Goal: Transaction & Acquisition: Purchase product/service

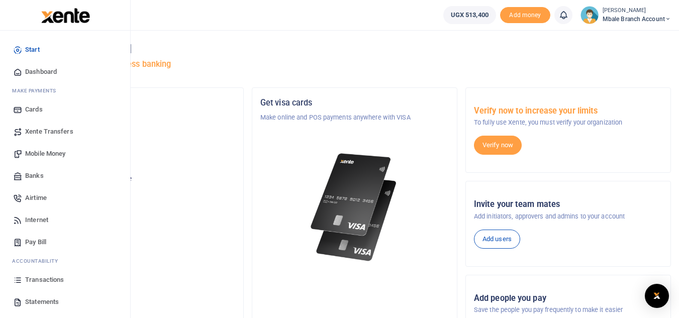
click at [40, 154] on span "Mobile Money" at bounding box center [45, 154] width 40 height 10
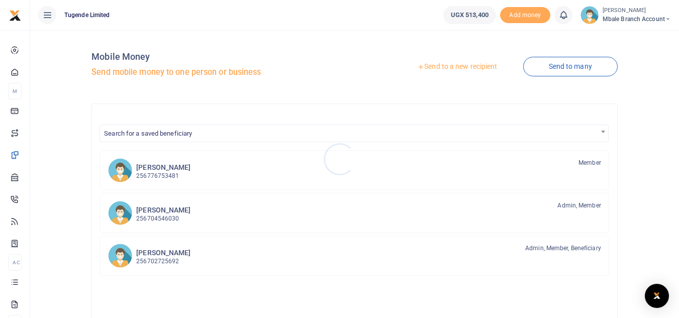
click at [450, 64] on div at bounding box center [339, 159] width 679 height 318
click at [450, 64] on link "Send to a new recipient" at bounding box center [456, 67] width 131 height 18
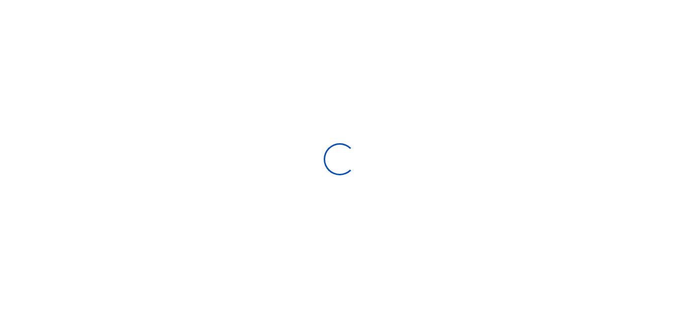
select select "Loading bundles"
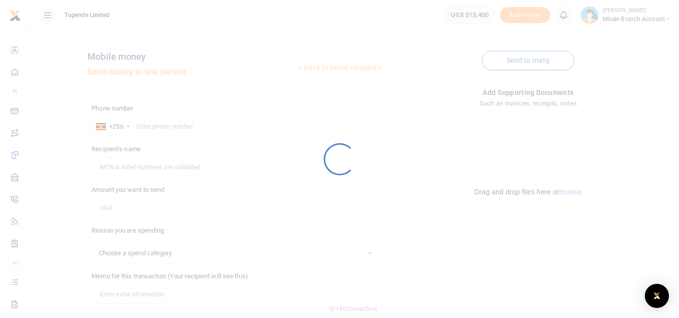
select select
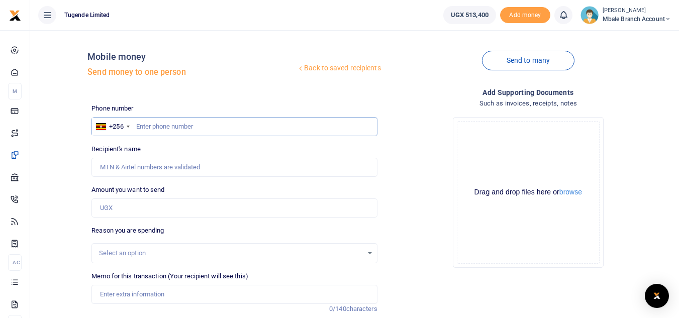
click at [181, 126] on input "text" at bounding box center [233, 126] width 285 height 19
click at [142, 125] on input "0782424" at bounding box center [233, 126] width 285 height 19
click at [146, 125] on input "04782424" at bounding box center [233, 126] width 285 height 19
click at [143, 125] on input "04782424" at bounding box center [233, 126] width 285 height 19
click at [161, 128] on input "782424" at bounding box center [233, 126] width 285 height 19
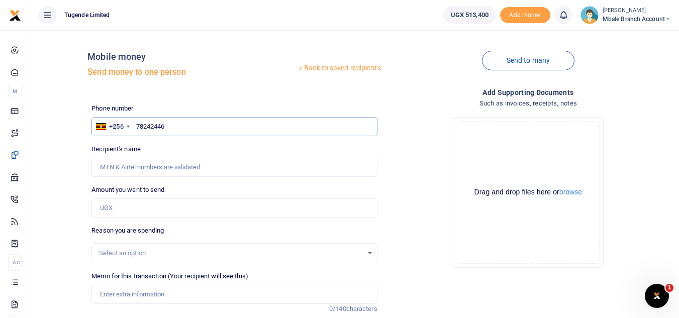
type input "782424462"
type input "Suzan Faith Bisikwa"
type input "782424462"
click at [114, 204] on input "Amount you want to send" at bounding box center [233, 207] width 285 height 19
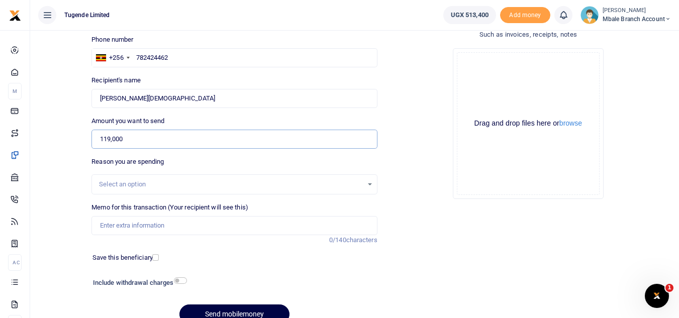
scroll to position [117, 0]
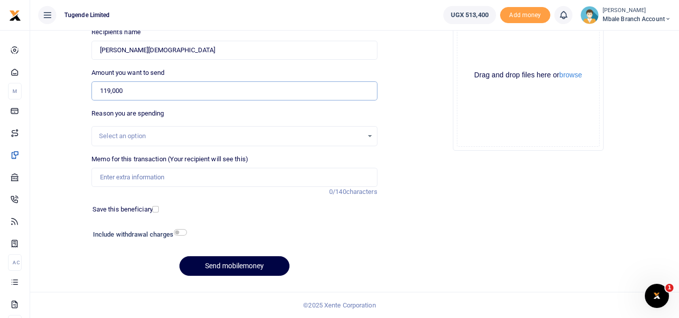
type input "119,000"
click at [130, 137] on div "Select an option" at bounding box center [230, 136] width 263 height 10
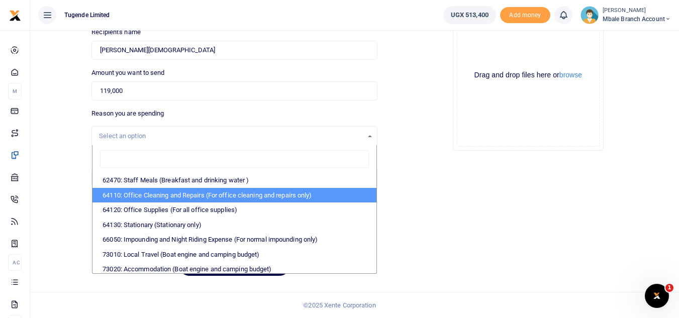
click at [145, 191] on li "64110: Office Cleaning and Repairs (For office cleaning and repairs only)" at bounding box center [233, 195] width 283 height 15
select select "24"
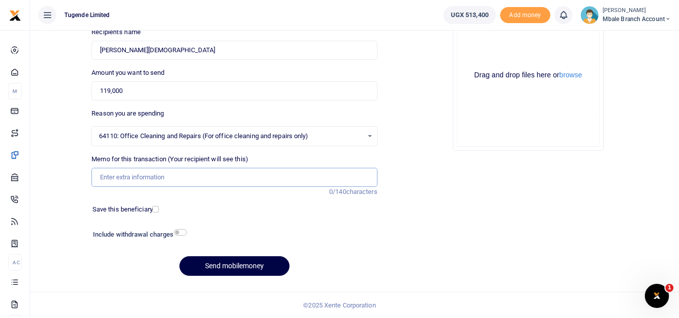
click at [164, 177] on input "Memo for this transaction (Your recipient will see this)" at bounding box center [233, 177] width 285 height 19
paste input "TLUG-016626"
type input "TLUG-016626"
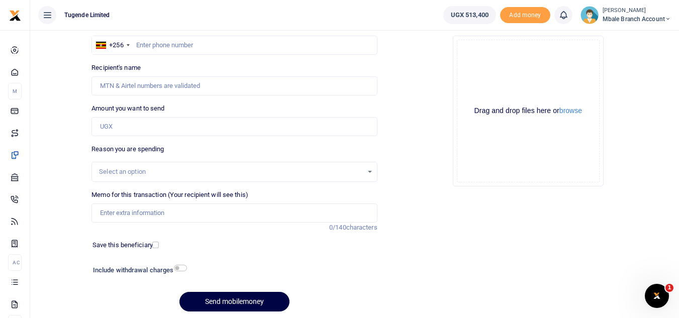
scroll to position [83, 0]
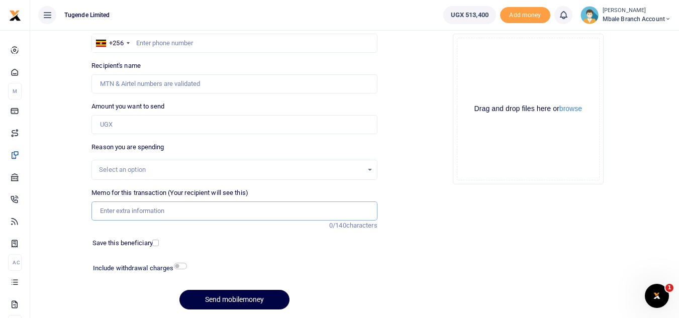
click at [128, 212] on input "Memo for this transaction (Your recipient will see this)" at bounding box center [233, 210] width 285 height 19
paste input "TLUG-016626"
click at [118, 212] on input "TLUG-016626" at bounding box center [233, 210] width 285 height 19
type input "TLUG016626"
click at [158, 46] on input "text" at bounding box center [233, 43] width 285 height 19
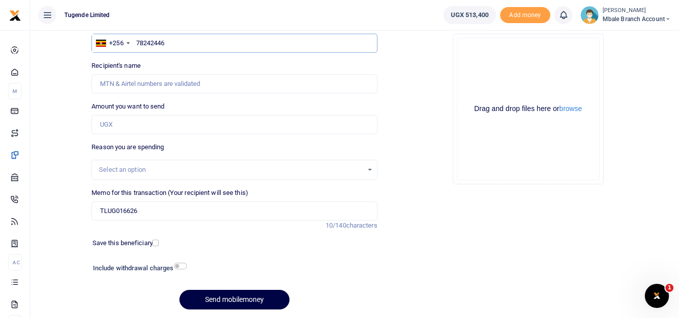
type input "782424462"
type input "Suzan Faith Bisikwa"
type input "782424462"
click at [135, 126] on input "Amount you want to send" at bounding box center [233, 124] width 285 height 19
type input "119,000"
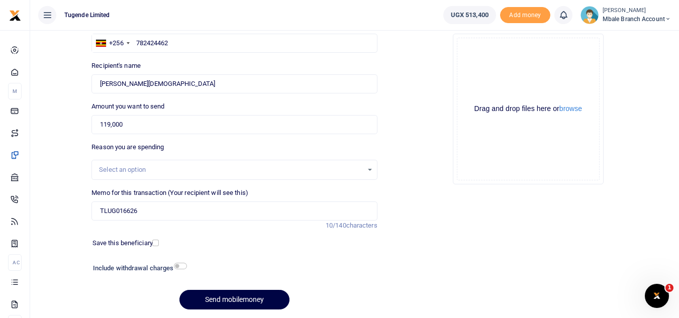
click at [144, 171] on div "Select an option" at bounding box center [230, 170] width 263 height 10
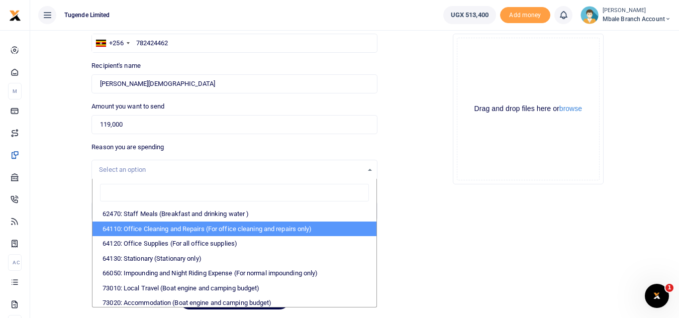
click at [154, 226] on li "64110: Office Cleaning and Repairs (For office cleaning and repairs only)" at bounding box center [233, 229] width 283 height 15
select select "24"
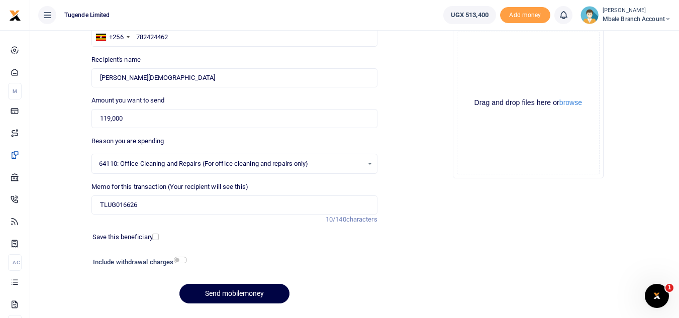
scroll to position [117, 0]
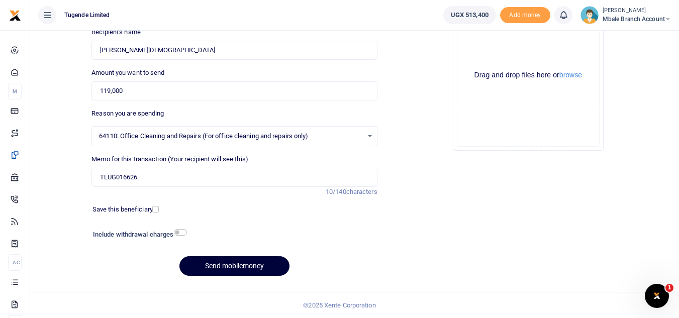
click at [249, 265] on button "Send mobilemoney" at bounding box center [234, 266] width 110 height 20
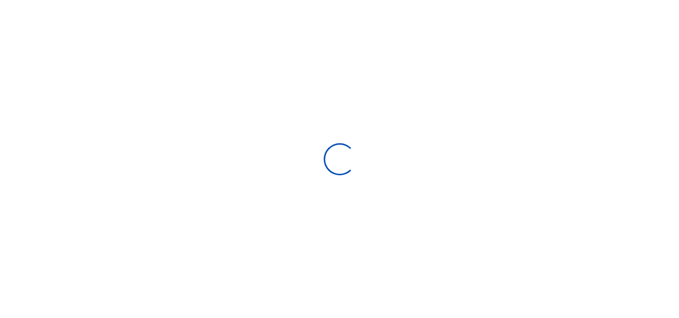
select select "Loading bundles"
select select
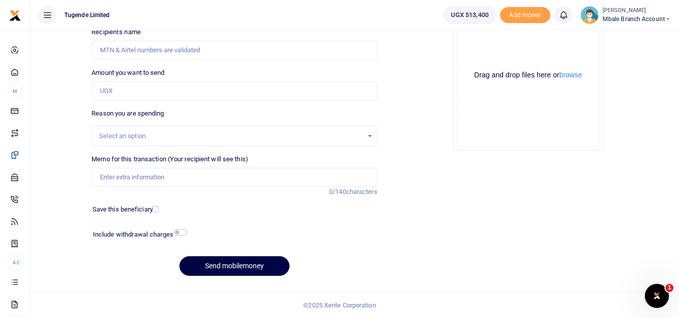
scroll to position [0, 0]
